Goal: Check status: Check status

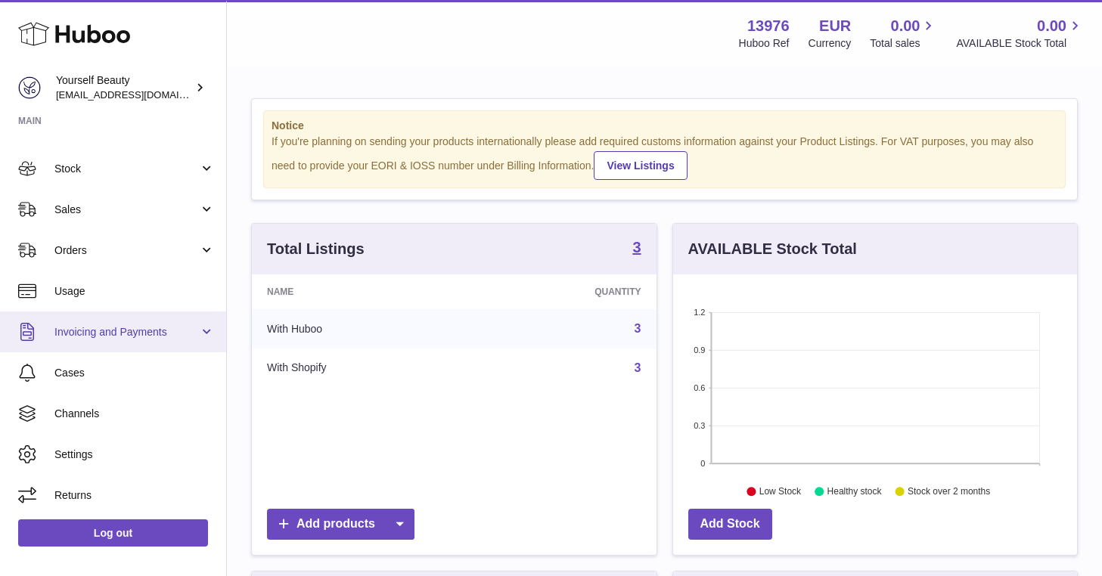
scroll to position [70, 0]
click at [196, 334] on link "Invoicing and Payments" at bounding box center [113, 332] width 226 height 41
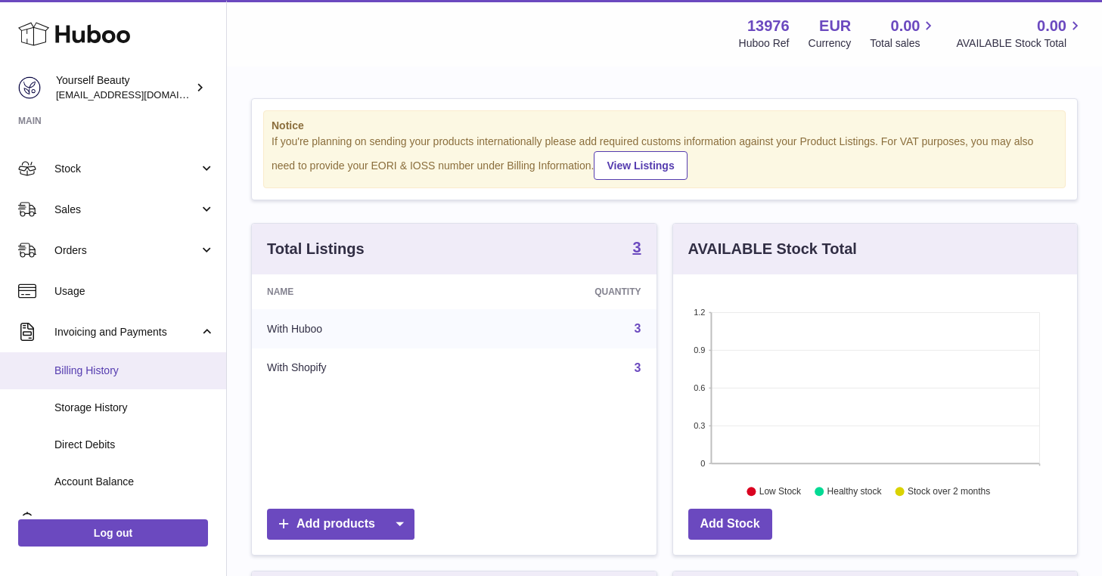
click at [163, 369] on span "Billing History" at bounding box center [134, 371] width 160 height 14
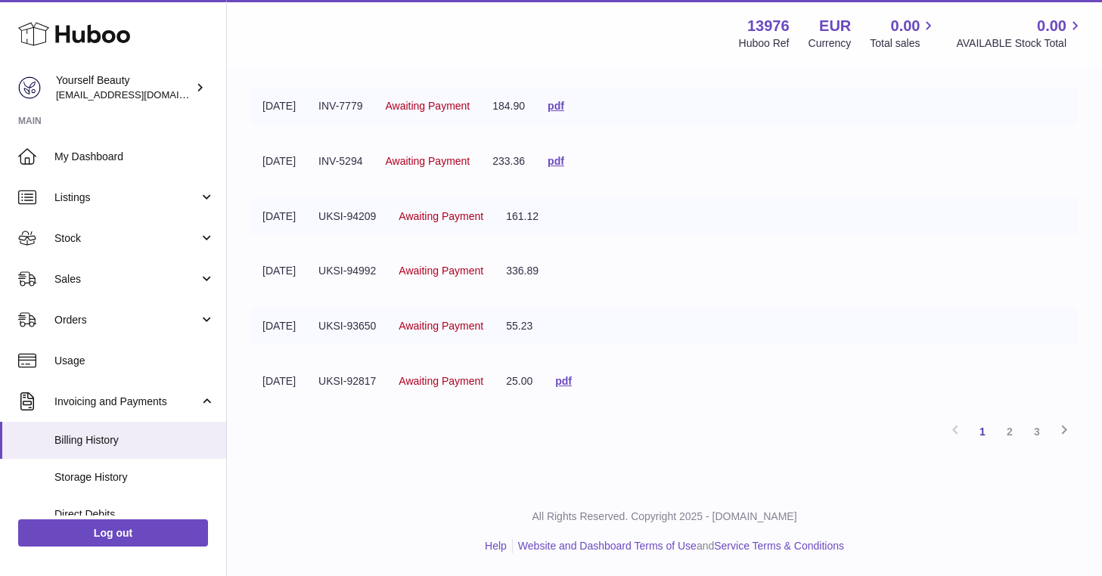
scroll to position [387, 0]
drag, startPoint x: 1011, startPoint y: 431, endPoint x: 853, endPoint y: 486, distance: 167.5
click at [853, 486] on div "Billing History As part of Huboo Tech's ongoing commitment for improvement, we …" at bounding box center [664, 86] width 875 height 802
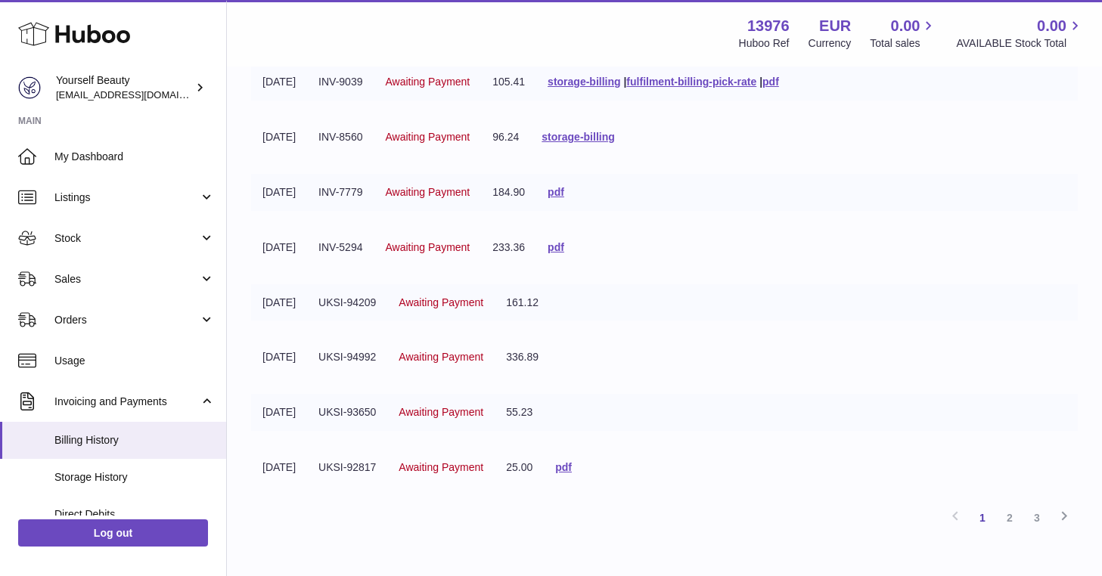
scroll to position [298, 0]
click at [1036, 521] on link "3" at bounding box center [1037, 516] width 27 height 27
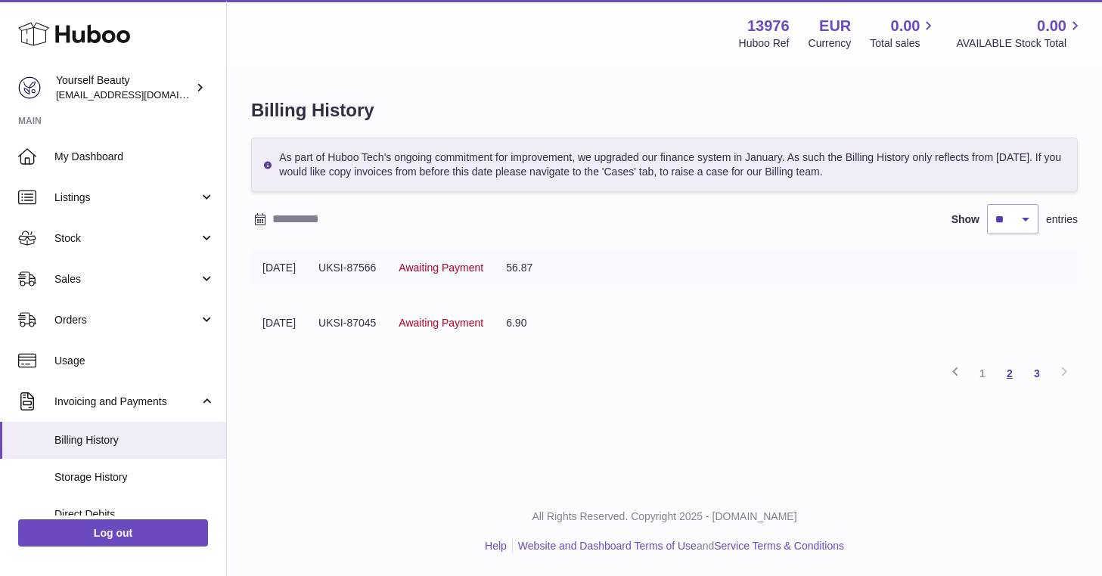
click at [1010, 383] on link "2" at bounding box center [1009, 373] width 27 height 27
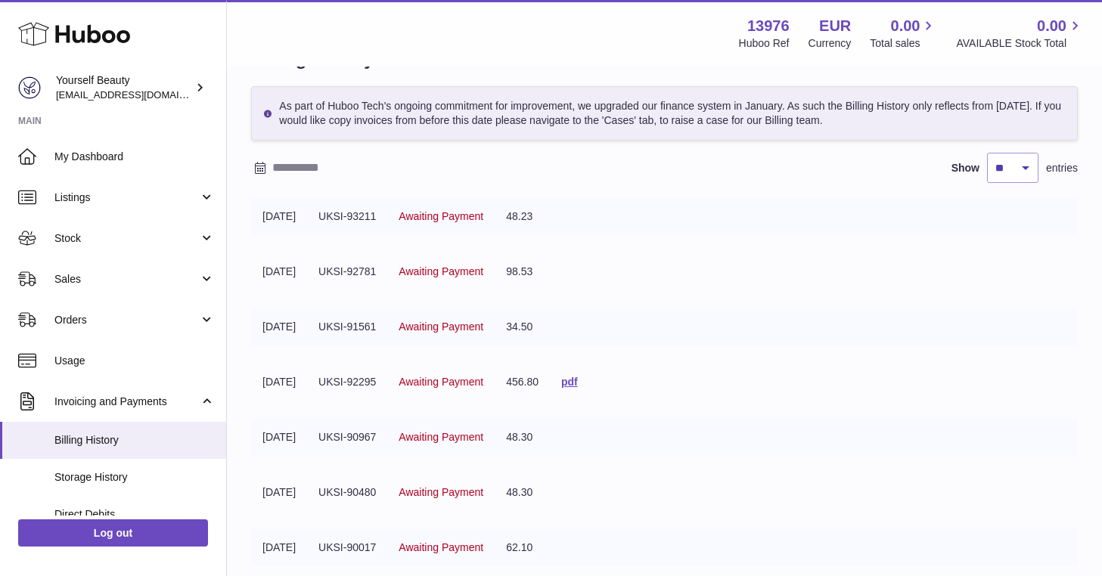
scroll to position [194, 1]
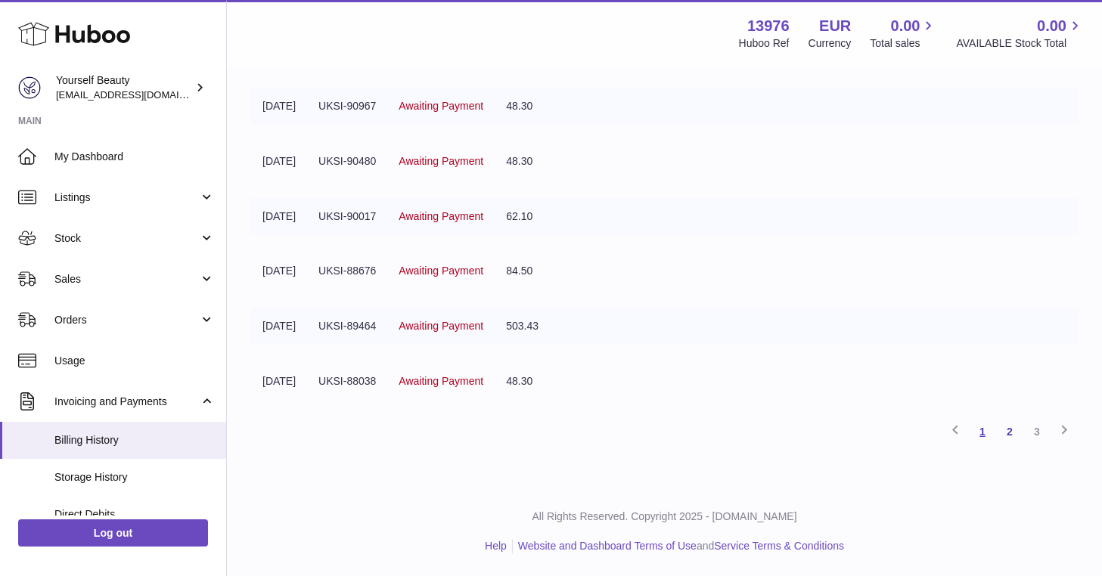
click at [981, 428] on link "1" at bounding box center [982, 431] width 27 height 27
